Goal: Task Accomplishment & Management: Manage account settings

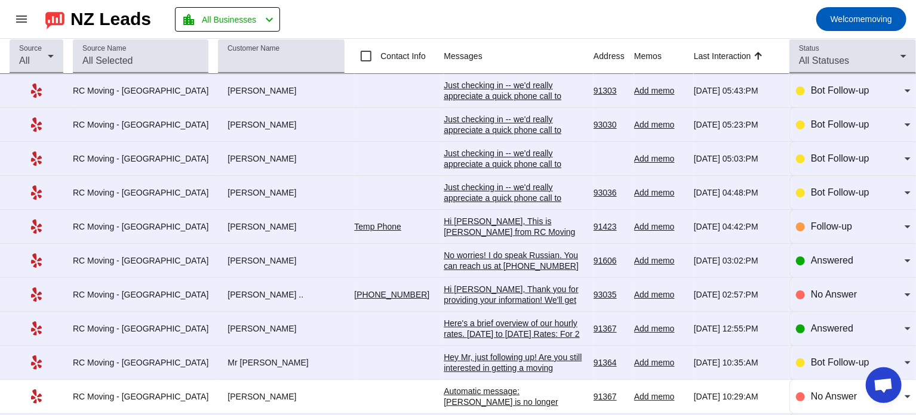
click at [479, 85] on div "Just checking in -- we'd really appreciate a quick phone call to make sure ever…" at bounding box center [514, 128] width 140 height 97
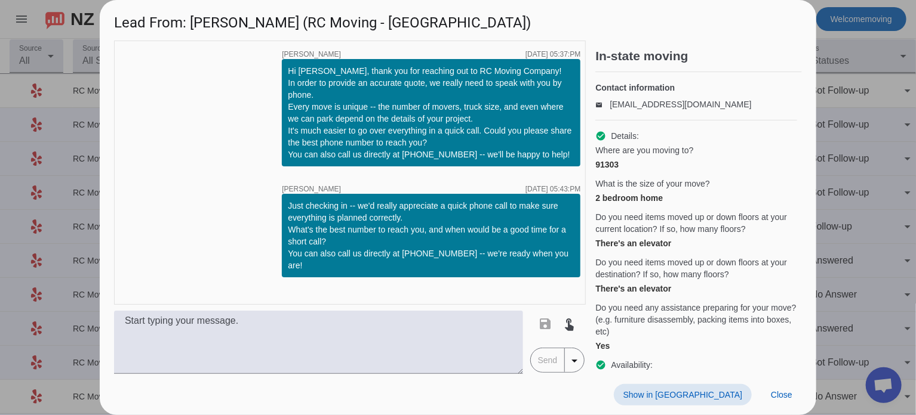
scroll to position [85, 0]
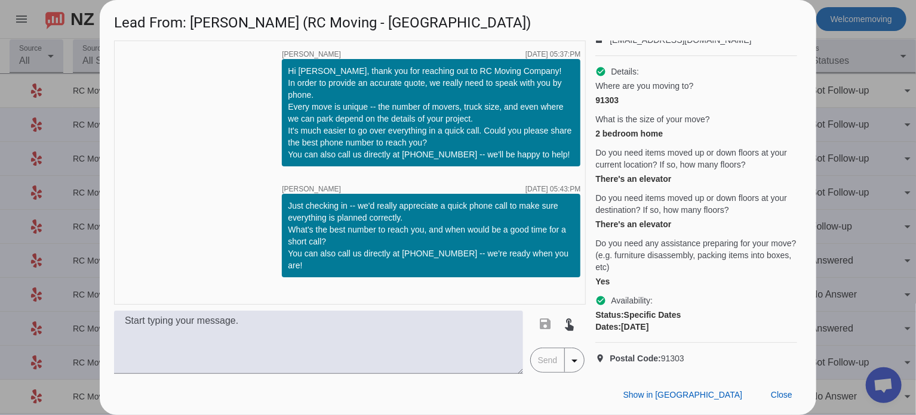
click at [907, 154] on div at bounding box center [458, 207] width 916 height 415
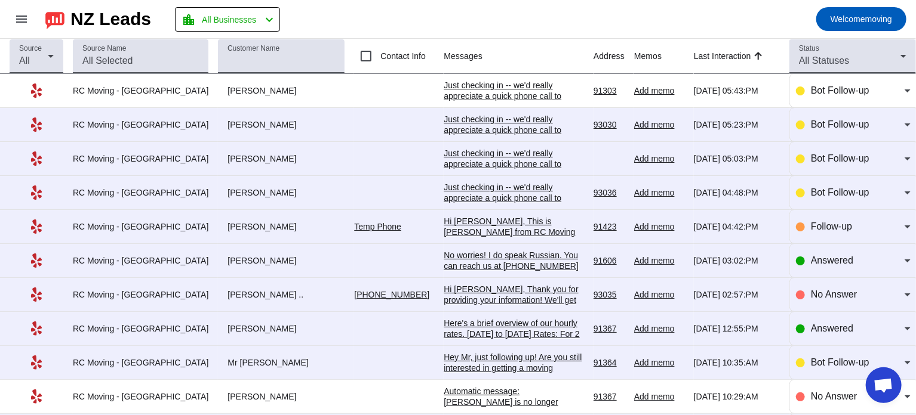
click at [484, 91] on div "Just checking in -- we'd really appreciate a quick phone call to make sure ever…" at bounding box center [514, 128] width 140 height 97
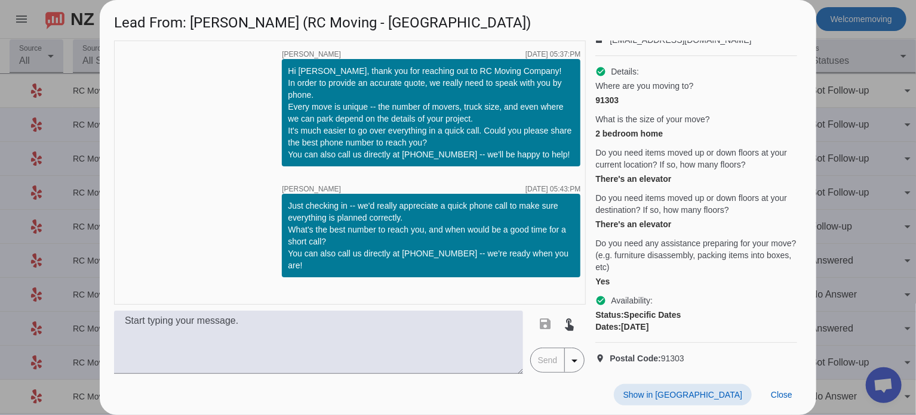
scroll to position [0, 0]
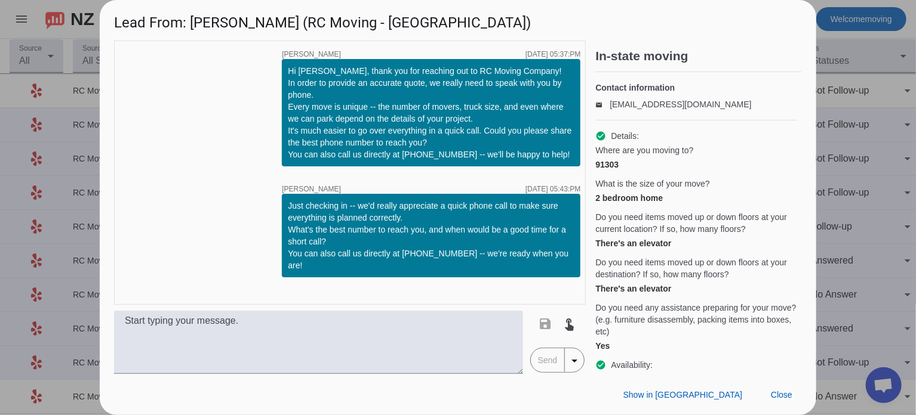
click at [833, 98] on div at bounding box center [458, 207] width 916 height 415
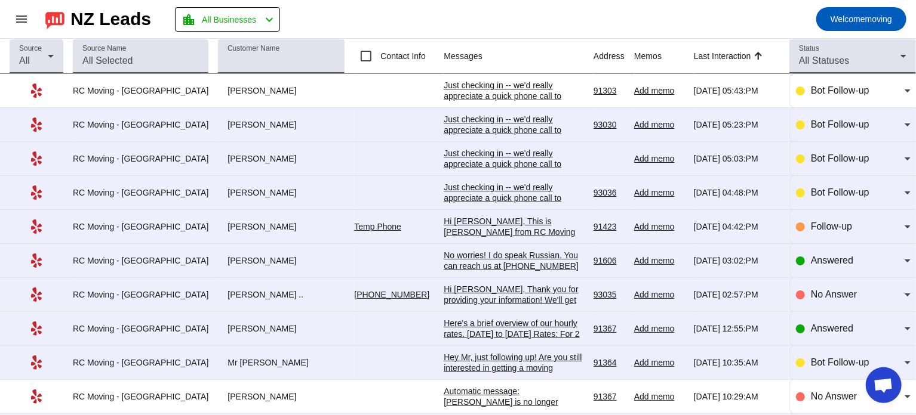
click at [532, 23] on mat-toolbar-row "menu NZ Leads location_city All Businesses chevron_left Welcome moving" at bounding box center [458, 19] width 916 height 38
click at [475, 84] on div "Just checking in -- we'd really appreciate a quick phone call to make sure ever…" at bounding box center [514, 128] width 140 height 97
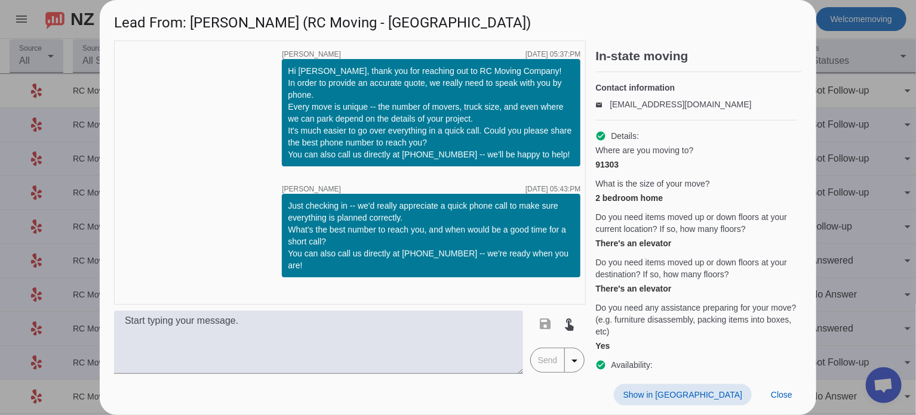
scroll to position [85, 0]
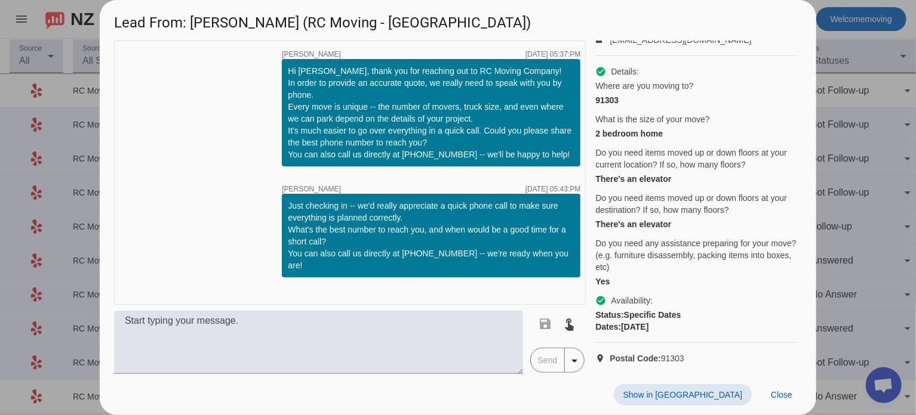
click at [853, 137] on div at bounding box center [458, 207] width 916 height 415
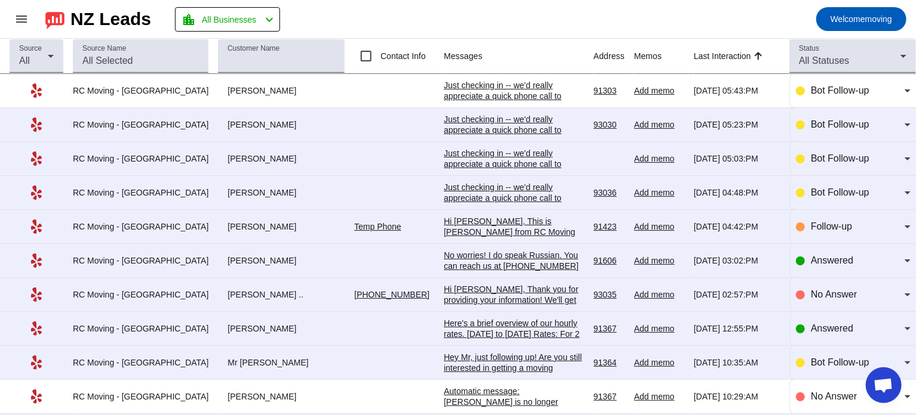
click at [475, 101] on td "Just checking in -- we'd really appreciate a quick phone call to make sure ever…" at bounding box center [519, 91] width 150 height 34
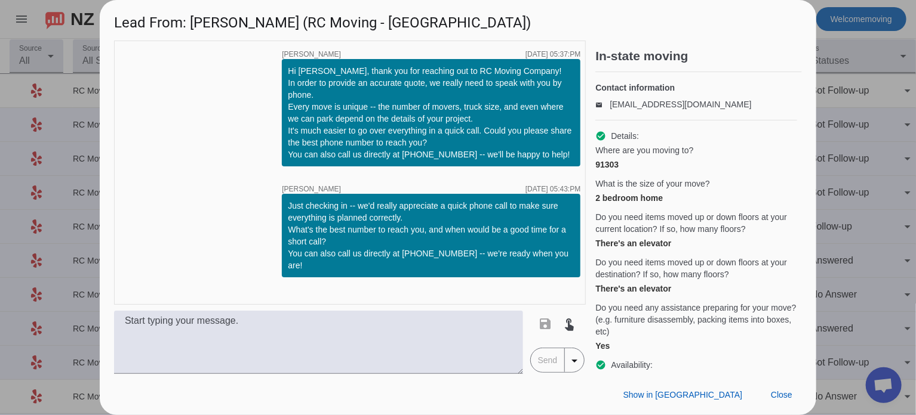
click at [830, 79] on div at bounding box center [458, 207] width 916 height 415
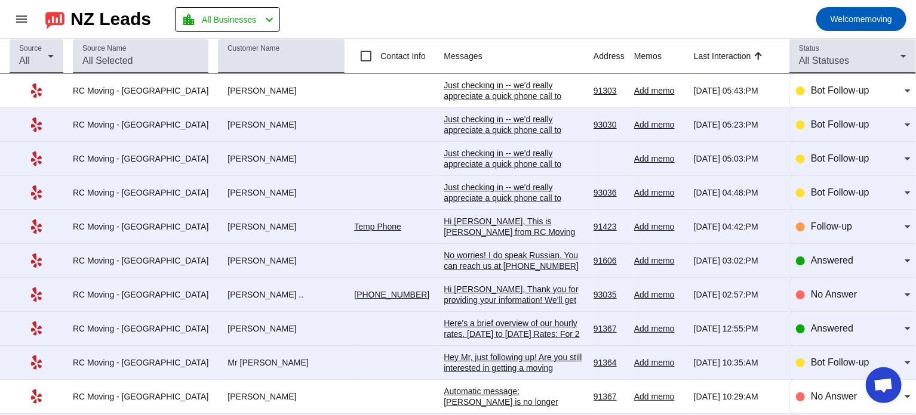
click at [575, 11] on mat-toolbar-row "menu NZ Leads location_city All Businesses chevron_left Welcome moving" at bounding box center [458, 19] width 916 height 38
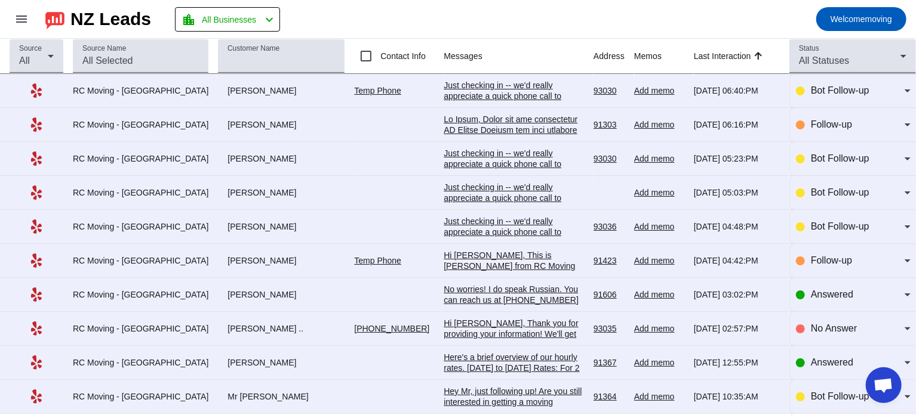
click at [497, 10] on mat-toolbar-row "menu NZ Leads location_city All Businesses chevron_left Welcome moving" at bounding box center [458, 19] width 916 height 38
click at [460, 19] on mat-toolbar-row "menu NZ Leads location_city All Businesses chevron_left Welcome moving" at bounding box center [458, 19] width 916 height 38
click at [455, 9] on mat-toolbar-row "menu NZ Leads location_city All Businesses chevron_left Welcome moving" at bounding box center [458, 19] width 916 height 38
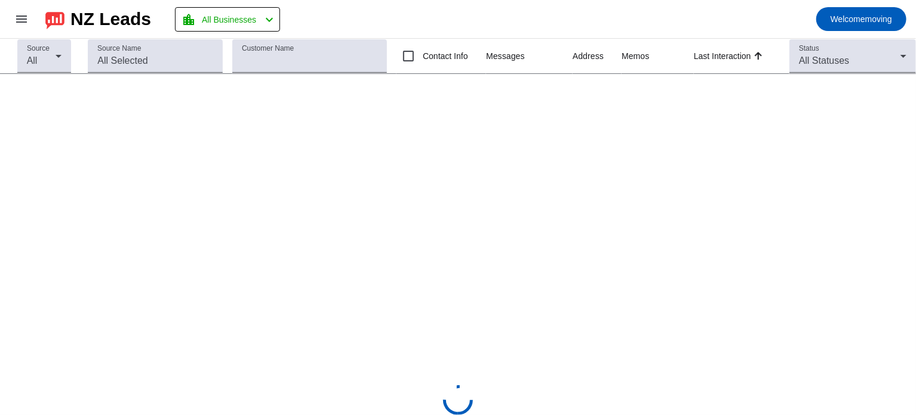
click at [543, 5] on mat-toolbar-row "menu NZ Leads location_city All Businesses chevron_left Welcome moving" at bounding box center [458, 19] width 916 height 38
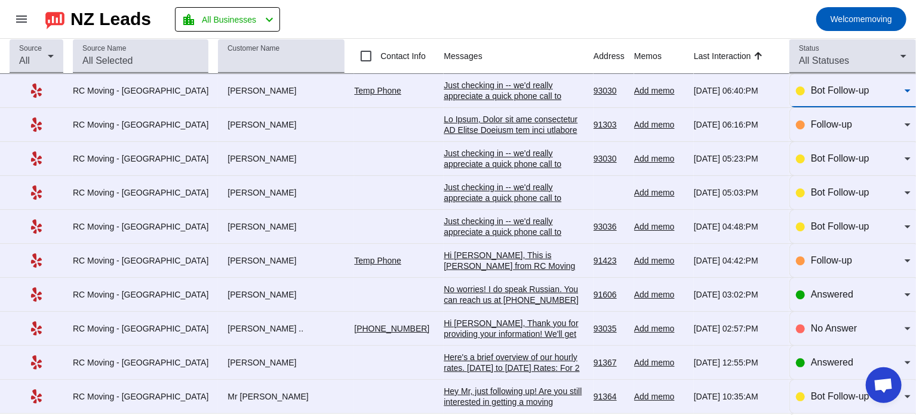
click at [834, 94] on span "Bot Follow-up" at bounding box center [840, 90] width 59 height 10
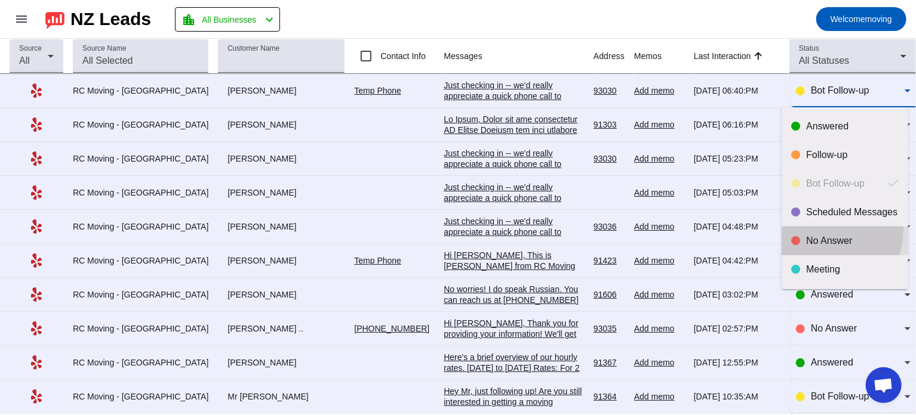
click at [823, 230] on mat-option "No Answer" at bounding box center [844, 241] width 127 height 29
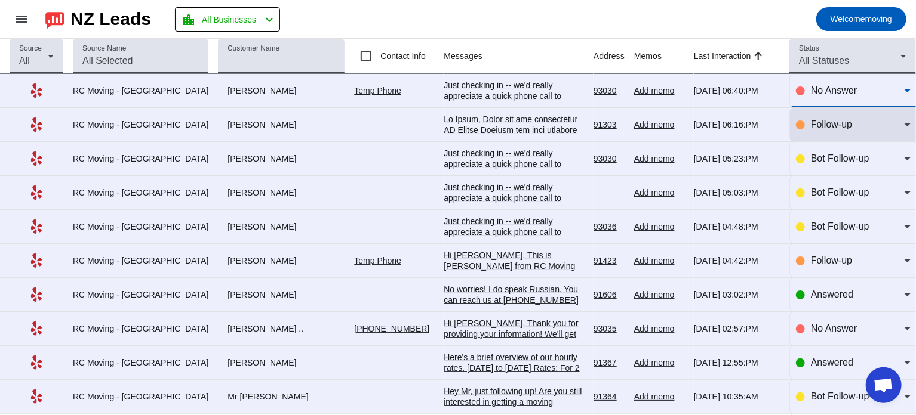
click at [830, 123] on span "Follow-up" at bounding box center [831, 124] width 41 height 10
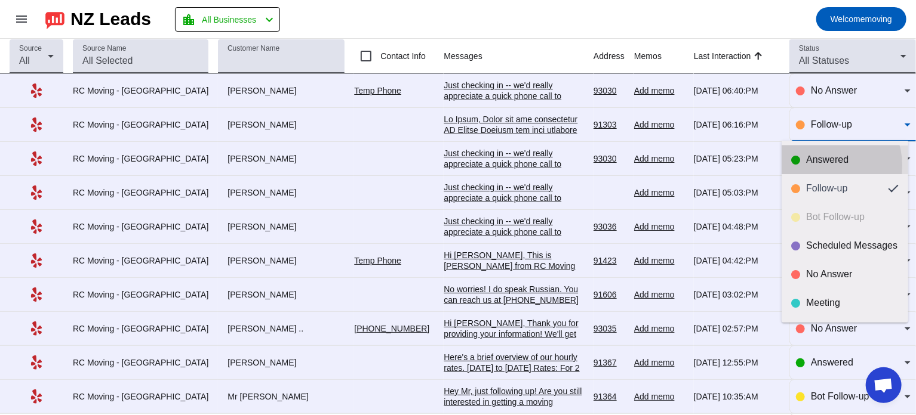
click at [823, 165] on div "Answered" at bounding box center [852, 160] width 93 height 12
